Goal: Task Accomplishment & Management: Use online tool/utility

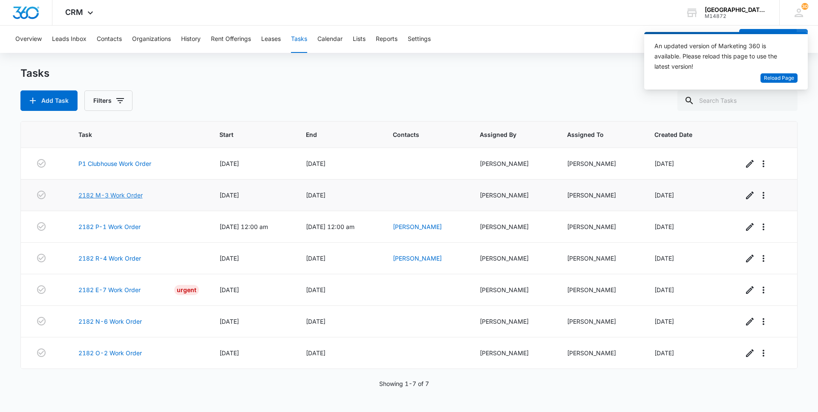
click at [112, 198] on link "2182 M-3 Work Order" at bounding box center [110, 194] width 64 height 9
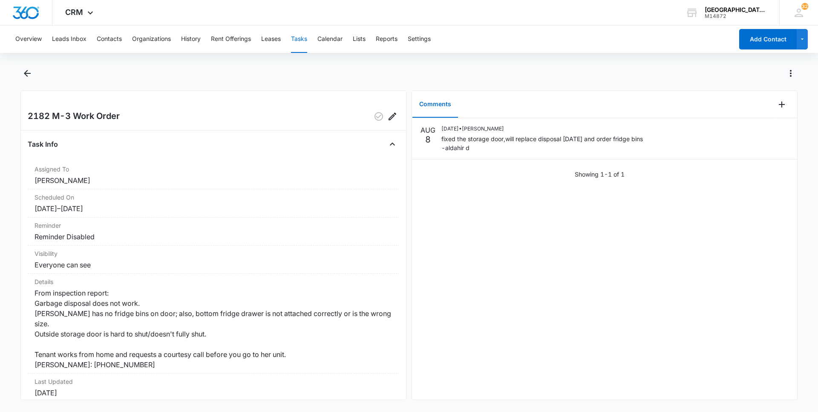
click at [26, 66] on div "Overview Leads Inbox Contacts Organizations History Rent Offerings Leases Tasks…" at bounding box center [409, 218] width 818 height 384
click at [23, 77] on icon "Back" at bounding box center [27, 73] width 10 height 10
